Goal: Transaction & Acquisition: Purchase product/service

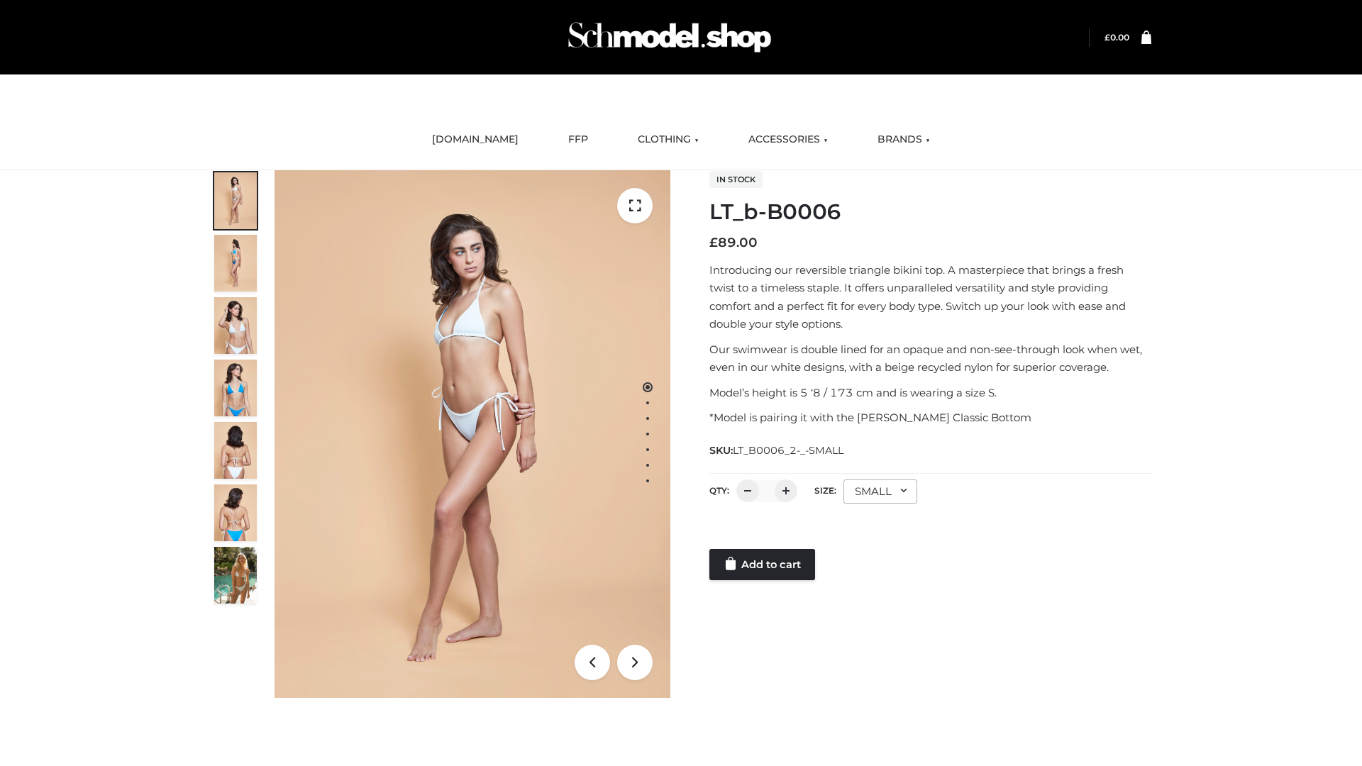
click at [763, 565] on link "Add to cart" at bounding box center [762, 564] width 106 height 31
